Goal: Task Accomplishment & Management: Complete application form

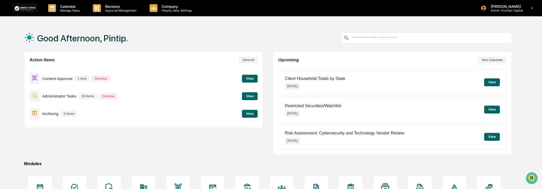
click at [245, 80] on button "View" at bounding box center [250, 79] width 16 height 8
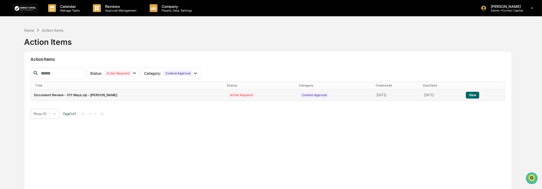
click at [97, 97] on td "Document Review - 101 Ways.zip - Lyndsay Hicks" at bounding box center [128, 95] width 194 height 11
click at [472, 93] on button "View" at bounding box center [472, 95] width 13 height 7
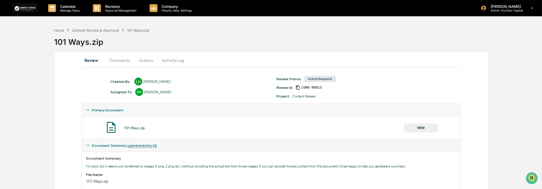
click at [143, 61] on button "Actions" at bounding box center [146, 60] width 24 height 13
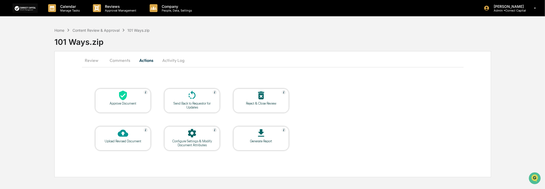
click at [267, 101] on div at bounding box center [261, 95] width 52 height 11
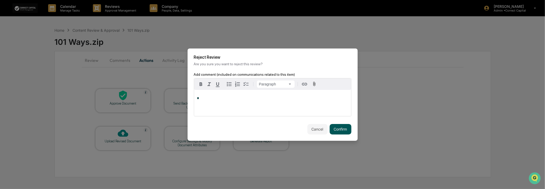
click at [334, 128] on button "Confirm" at bounding box center [341, 129] width 22 height 10
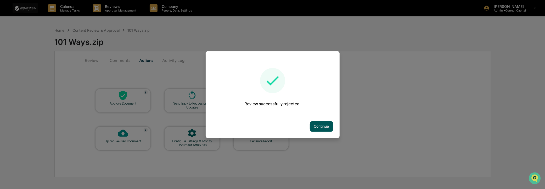
click at [318, 125] on button "Continue" at bounding box center [322, 126] width 24 height 10
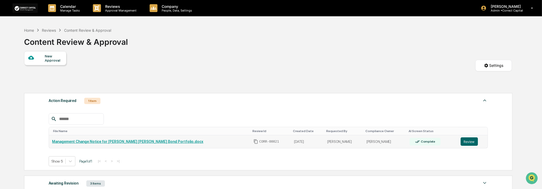
click at [466, 143] on button "Review" at bounding box center [469, 141] width 17 height 8
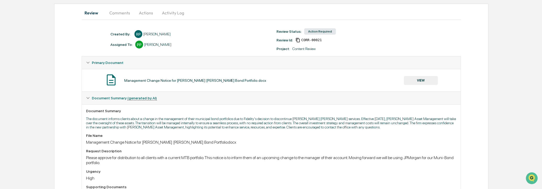
scroll to position [46, 0]
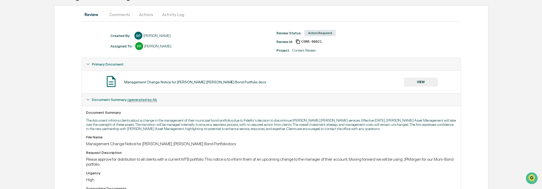
click at [415, 85] on button "VIEW" at bounding box center [421, 81] width 34 height 9
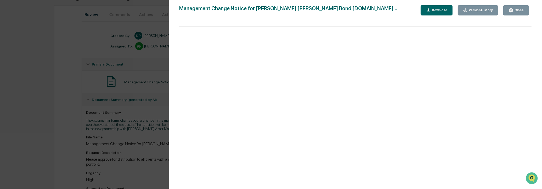
click at [515, 12] on div "Close" at bounding box center [519, 10] width 10 height 4
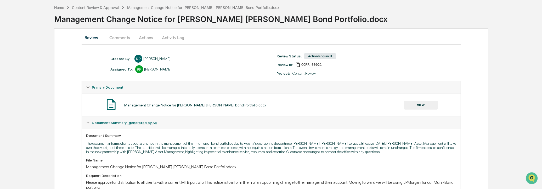
scroll to position [0, 0]
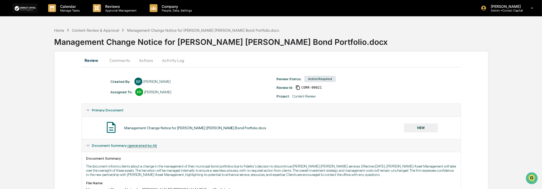
click at [150, 62] on button "Actions" at bounding box center [146, 60] width 24 height 13
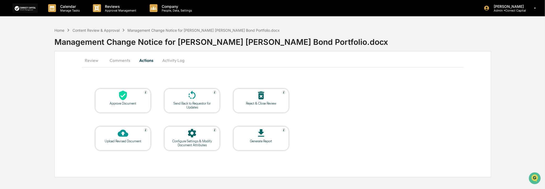
click at [123, 59] on button "Comments" at bounding box center [119, 60] width 29 height 13
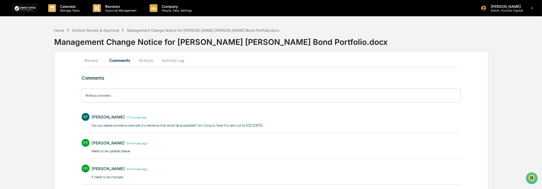
click at [170, 59] on button "Activity Log" at bounding box center [173, 60] width 31 height 13
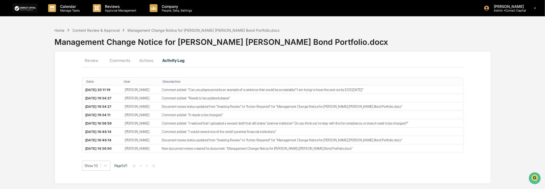
click at [145, 62] on button "Actions" at bounding box center [147, 60] width 24 height 13
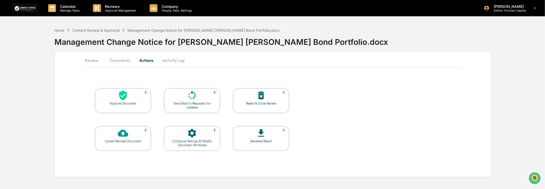
click at [261, 101] on div "Reject & Close Review" at bounding box center [261, 103] width 47 height 4
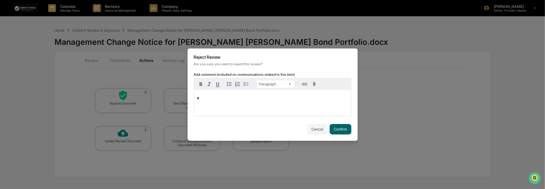
click at [255, 101] on div "*" at bounding box center [272, 103] width 157 height 26
click at [343, 124] on button "Confirm" at bounding box center [341, 129] width 22 height 10
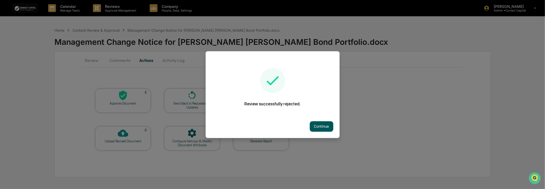
click at [326, 127] on button "Continue" at bounding box center [322, 126] width 24 height 10
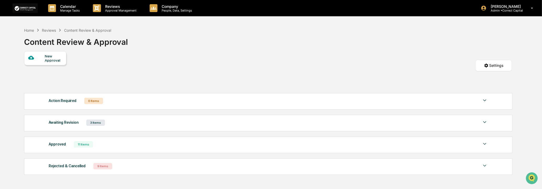
click at [49, 29] on div "Reviews" at bounding box center [49, 30] width 14 height 4
click at [50, 30] on div "Reviews" at bounding box center [49, 30] width 14 height 4
click at [48, 29] on div "Reviews" at bounding box center [49, 30] width 14 height 4
click at [51, 30] on div "Reviews" at bounding box center [49, 30] width 14 height 4
click at [31, 30] on div "Home" at bounding box center [29, 30] width 10 height 4
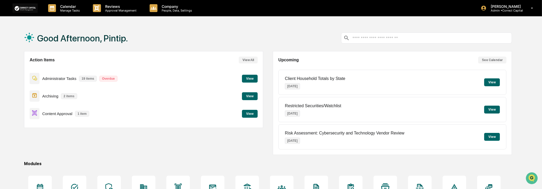
click at [245, 113] on button "View" at bounding box center [250, 114] width 16 height 8
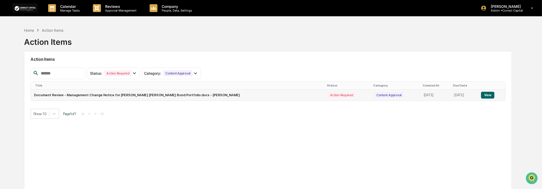
click at [482, 96] on button "View" at bounding box center [487, 95] width 13 height 7
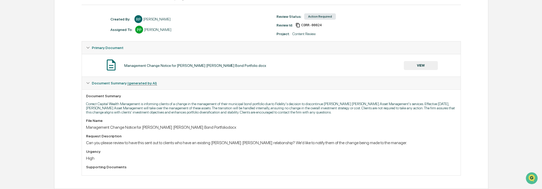
click at [514, 104] on div "Home Content Review & Approval Management Change Notice for Miller Tabak Bond P…" at bounding box center [271, 76] width 542 height 226
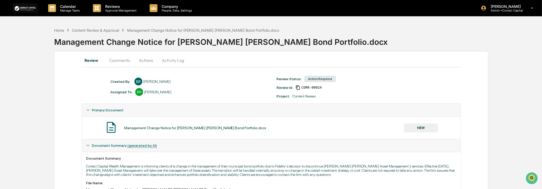
click at [142, 58] on button "Actions" at bounding box center [146, 60] width 24 height 13
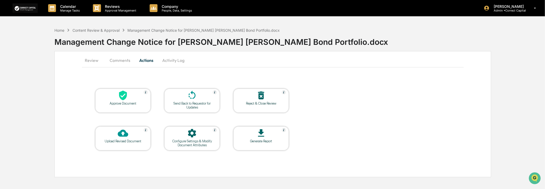
click at [115, 58] on button "Comments" at bounding box center [119, 60] width 29 height 13
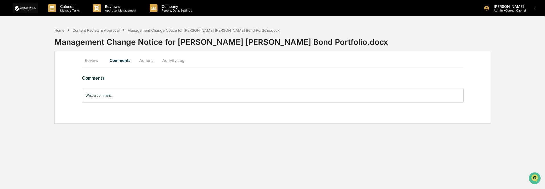
click at [90, 60] on button "Review" at bounding box center [94, 60] width 24 height 13
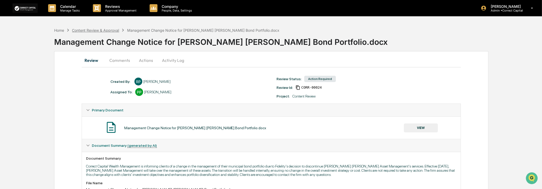
click at [79, 31] on div "Content Review & Approval" at bounding box center [95, 30] width 47 height 4
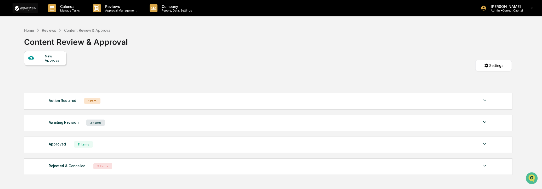
click at [148, 125] on div "Awaiting Revision 3 Items" at bounding box center [268, 122] width 439 height 7
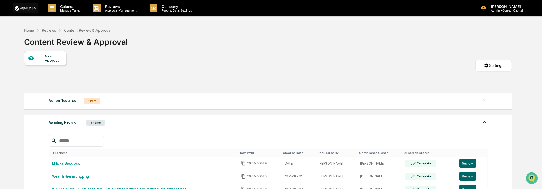
click at [148, 125] on div "Awaiting Revision 3 Items" at bounding box center [268, 122] width 439 height 7
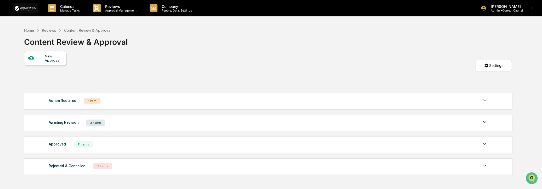
click at [148, 103] on div "Action Required 1 Item" at bounding box center [268, 100] width 439 height 7
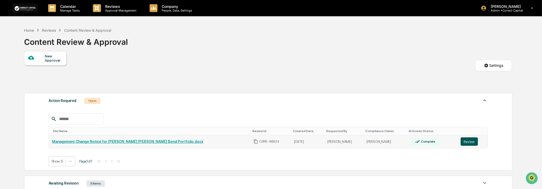
click at [461, 140] on button "Review" at bounding box center [469, 141] width 17 height 8
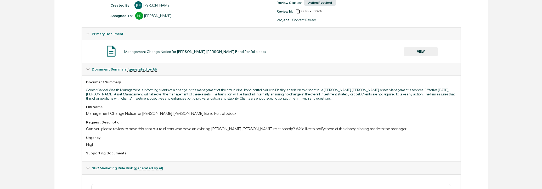
scroll to position [162, 0]
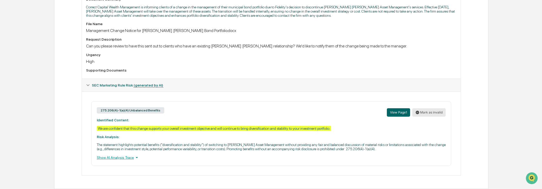
click at [427, 109] on button "Mark as invalid" at bounding box center [430, 112] width 34 height 8
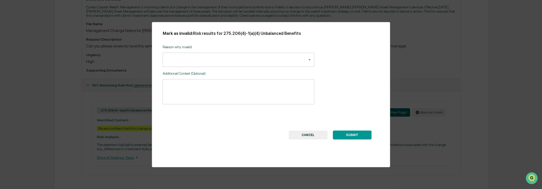
click at [250, 61] on body "Calendar Manage Tasks Reviews Approval Management Company People, Data, Setting…" at bounding box center [271, 15] width 542 height 348
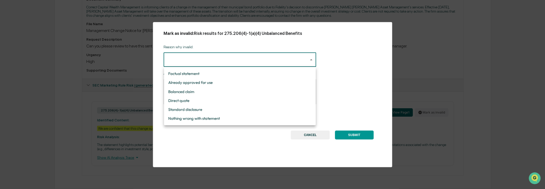
click at [257, 89] on li "Balanced claim" at bounding box center [240, 91] width 152 height 9
type input "**********"
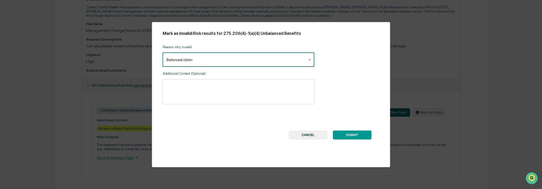
click at [226, 90] on textarea at bounding box center [238, 91] width 144 height 16
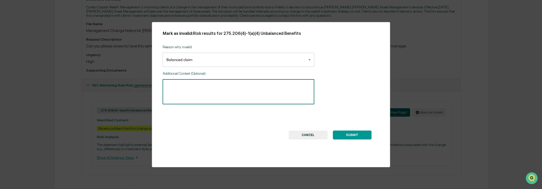
click at [303, 134] on button "CANCEL" at bounding box center [308, 134] width 39 height 9
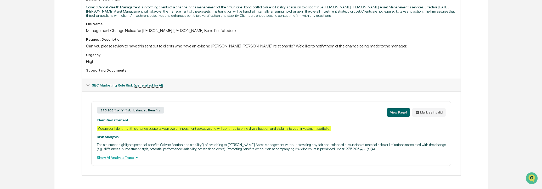
click at [114, 158] on div "Show AI Analysis Trace" at bounding box center [271, 157] width 349 height 6
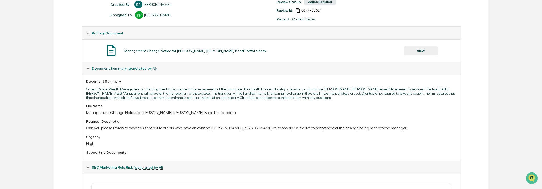
scroll to position [75, 0]
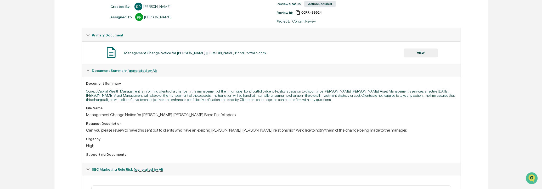
click at [421, 53] on button "VIEW" at bounding box center [421, 52] width 34 height 9
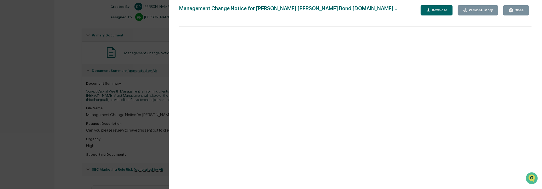
click at [519, 10] on div "Close" at bounding box center [519, 10] width 10 height 4
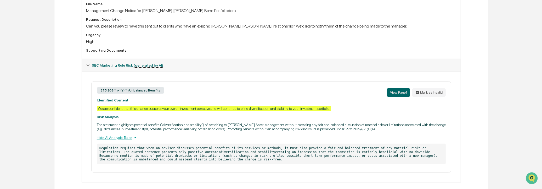
scroll to position [189, 0]
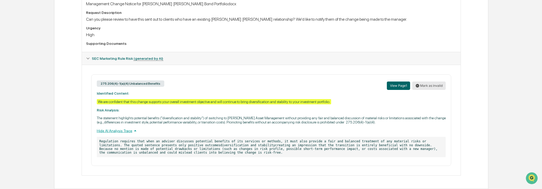
click at [424, 85] on button "Mark as invalid" at bounding box center [430, 85] width 34 height 8
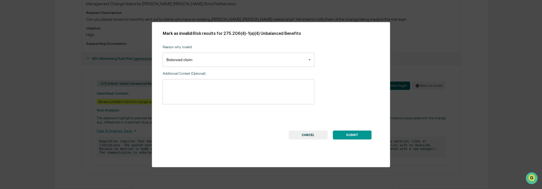
click at [197, 88] on textarea at bounding box center [238, 91] width 144 height 16
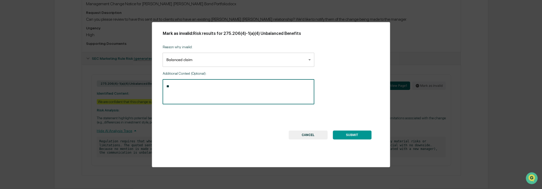
type textarea "*"
type textarea "**********"
click at [316, 132] on button "CANCEL" at bounding box center [308, 134] width 39 height 9
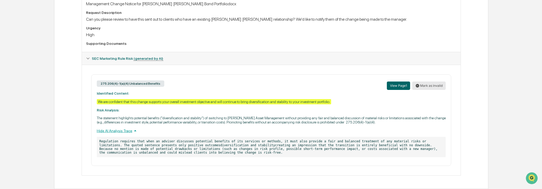
click at [435, 87] on button "Mark as invalid" at bounding box center [430, 85] width 34 height 8
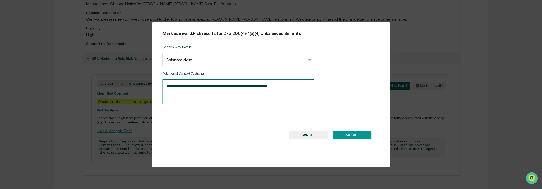
drag, startPoint x: 293, startPoint y: 88, endPoint x: 162, endPoint y: 92, distance: 131.7
click at [162, 92] on div "**********" at bounding box center [271, 94] width 238 height 145
drag, startPoint x: 232, startPoint y: 87, endPoint x: 285, endPoint y: 86, distance: 52.9
click at [285, 86] on textarea "**********" at bounding box center [238, 91] width 144 height 16
type textarea "**********"
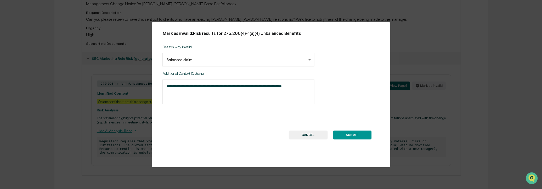
click at [362, 135] on button "SUBMIT" at bounding box center [352, 134] width 39 height 9
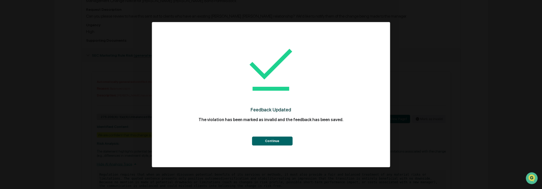
click at [276, 142] on button "Continue" at bounding box center [272, 140] width 41 height 9
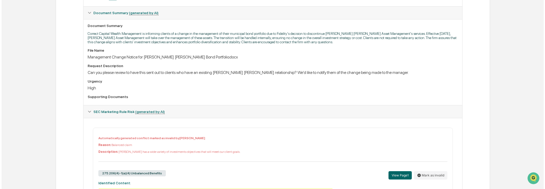
scroll to position [0, 0]
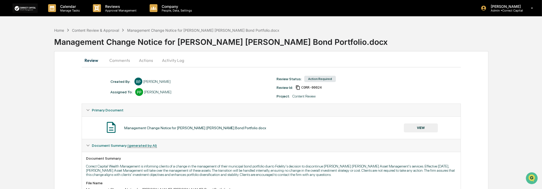
click at [144, 60] on button "Actions" at bounding box center [146, 60] width 24 height 13
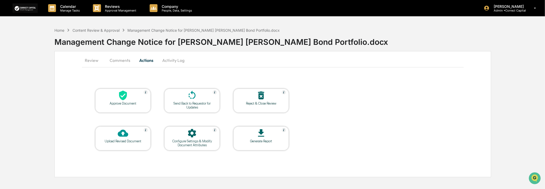
click at [128, 108] on div "Approve Document" at bounding box center [122, 100] width 55 height 24
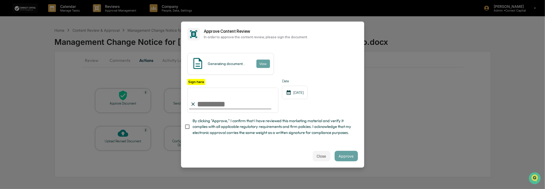
click at [240, 109] on input "Sign here" at bounding box center [232, 99] width 91 height 25
type input "**********"
click at [324, 70] on div "Generating document... View" at bounding box center [272, 64] width 171 height 22
click at [257, 61] on button "View" at bounding box center [263, 63] width 14 height 8
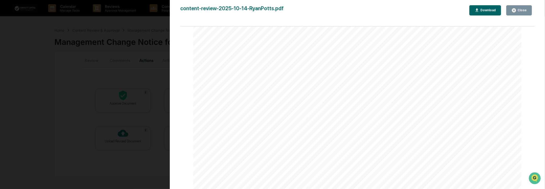
scroll to position [39, 0]
click at [515, 7] on button "Close" at bounding box center [519, 10] width 26 height 10
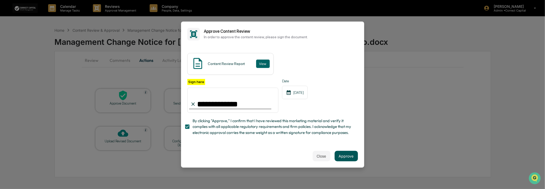
click at [337, 161] on button "Approve" at bounding box center [346, 156] width 23 height 10
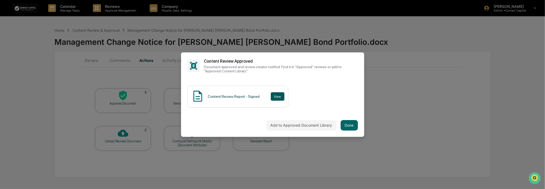
click at [272, 93] on button "View" at bounding box center [278, 96] width 14 height 8
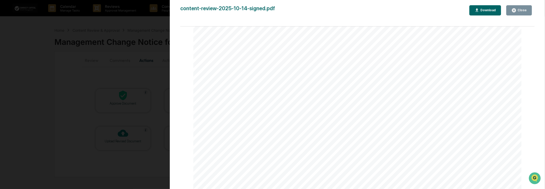
scroll to position [436, 0]
click at [237, 126] on link at bounding box center [237, 125] width 26 height 7
click at [480, 10] on icon "button" at bounding box center [477, 10] width 5 height 5
click at [526, 11] on div "Close" at bounding box center [522, 10] width 10 height 4
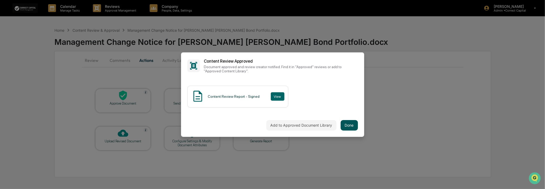
click at [353, 125] on button "Done" at bounding box center [349, 125] width 17 height 10
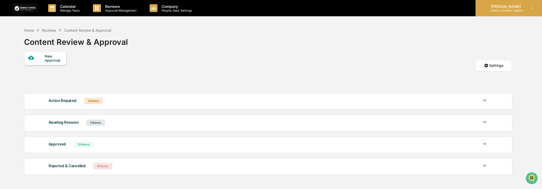
click at [520, 9] on p "Admin • Correct Capital" at bounding box center [505, 11] width 37 height 4
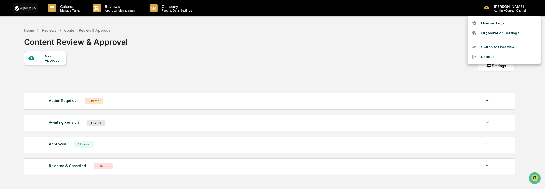
click at [499, 54] on li "Logout" at bounding box center [504, 57] width 73 height 10
